Goal: Task Accomplishment & Management: Use online tool/utility

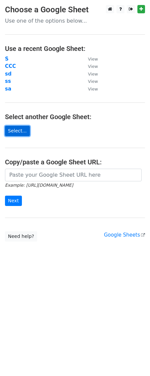
click at [15, 130] on link "Select..." at bounding box center [17, 131] width 25 height 10
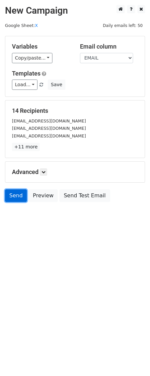
click at [19, 199] on link "Send" at bounding box center [16, 195] width 22 height 13
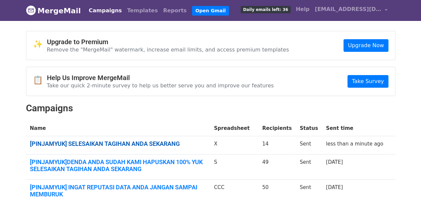
click at [165, 145] on link "[PINJAMYUK] SELESAIKAN TAGIHAN ANDA SEKARANG" at bounding box center [118, 143] width 176 height 7
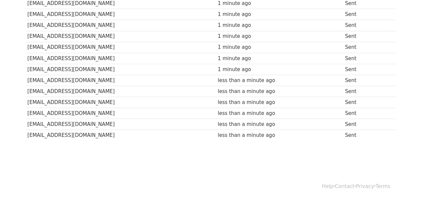
scroll to position [91, 0]
